Goal: Task Accomplishment & Management: Manage account settings

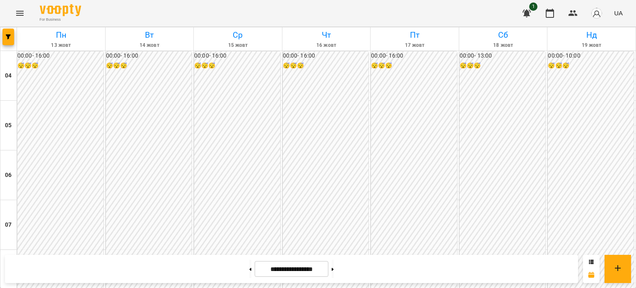
scroll to position [623, 0]
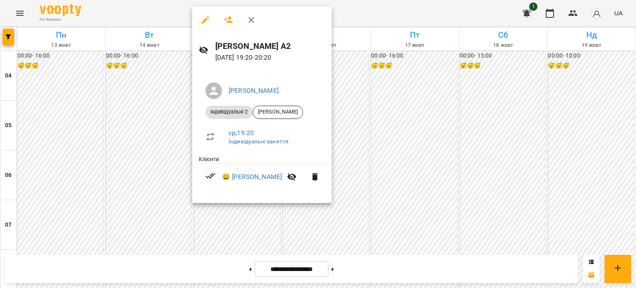
click at [384, 82] on div at bounding box center [318, 144] width 636 height 288
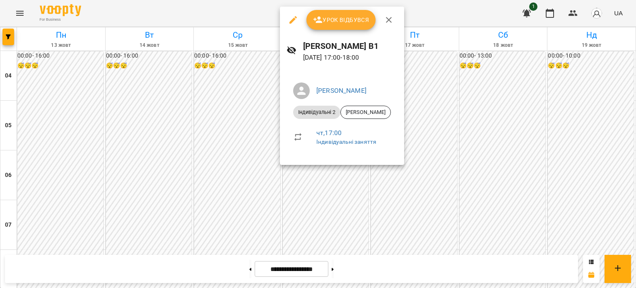
click at [341, 27] on button "Урок відбувся" at bounding box center [342, 20] width 70 height 20
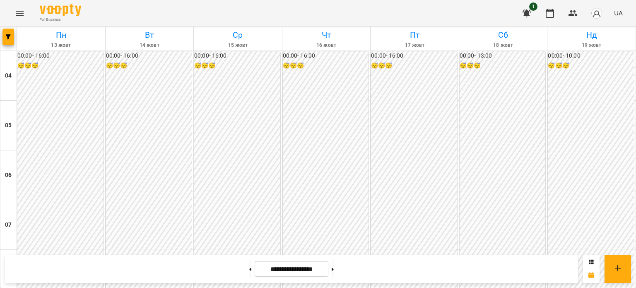
scroll to position [563, 0]
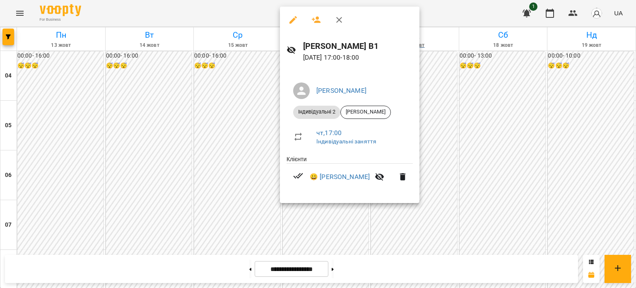
click at [454, 45] on div at bounding box center [318, 144] width 636 height 288
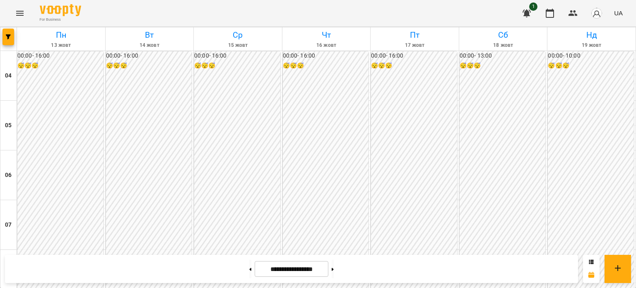
scroll to position [596, 0]
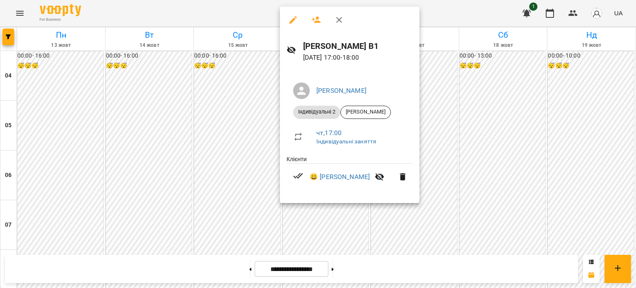
drag, startPoint x: 247, startPoint y: 63, endPoint x: 267, endPoint y: 48, distance: 24.5
click at [248, 63] on div at bounding box center [318, 144] width 636 height 288
